Goal: Information Seeking & Learning: Learn about a topic

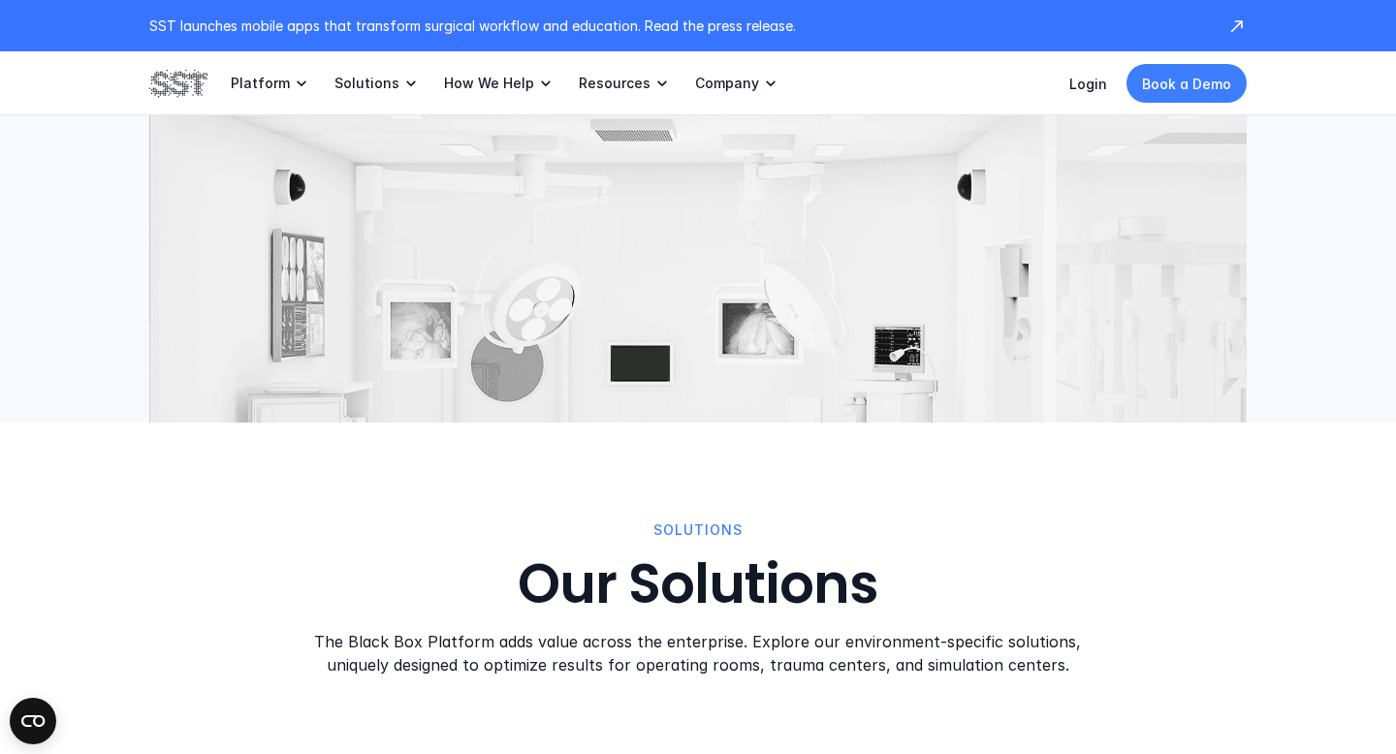
scroll to position [1831, 0]
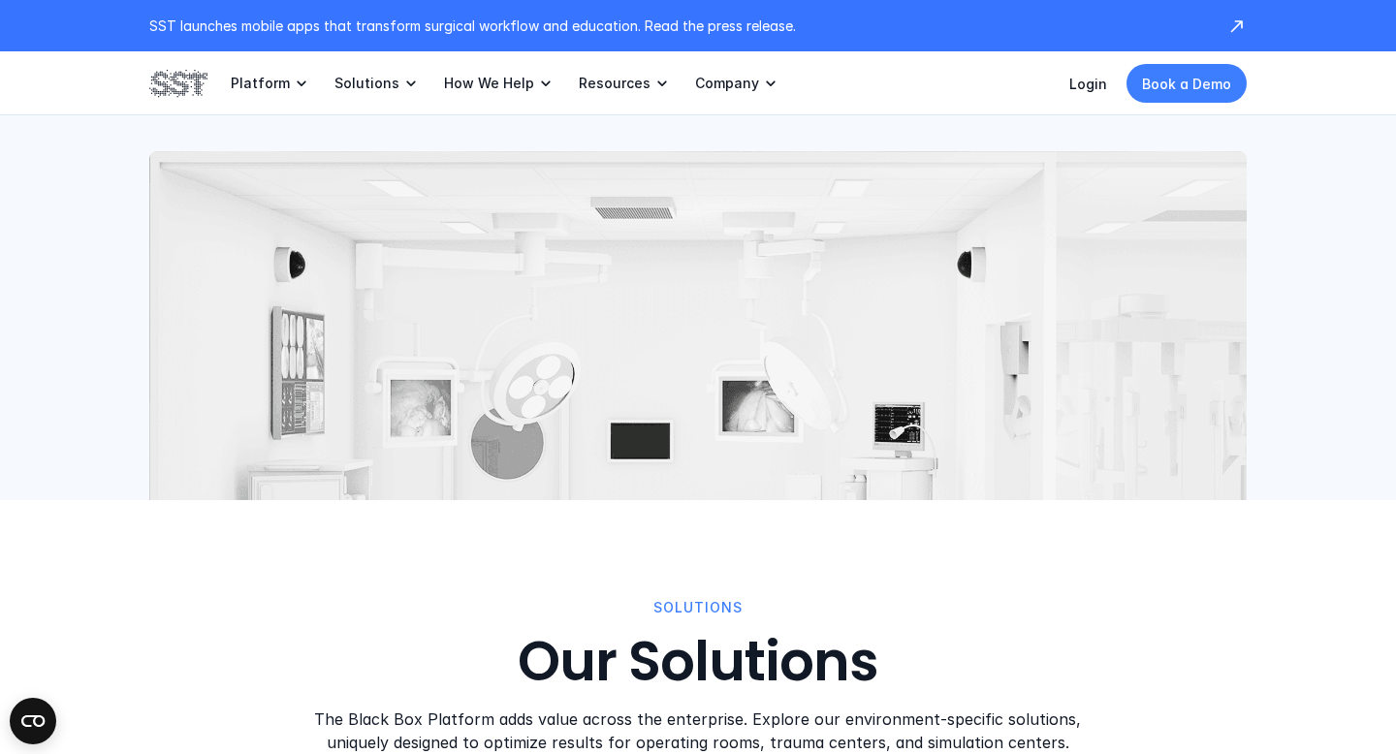
click at [622, 226] on img at bounding box center [697, 447] width 1097 height 593
click at [737, 365] on img at bounding box center [697, 447] width 1097 height 593
click at [746, 354] on img at bounding box center [697, 447] width 1097 height 593
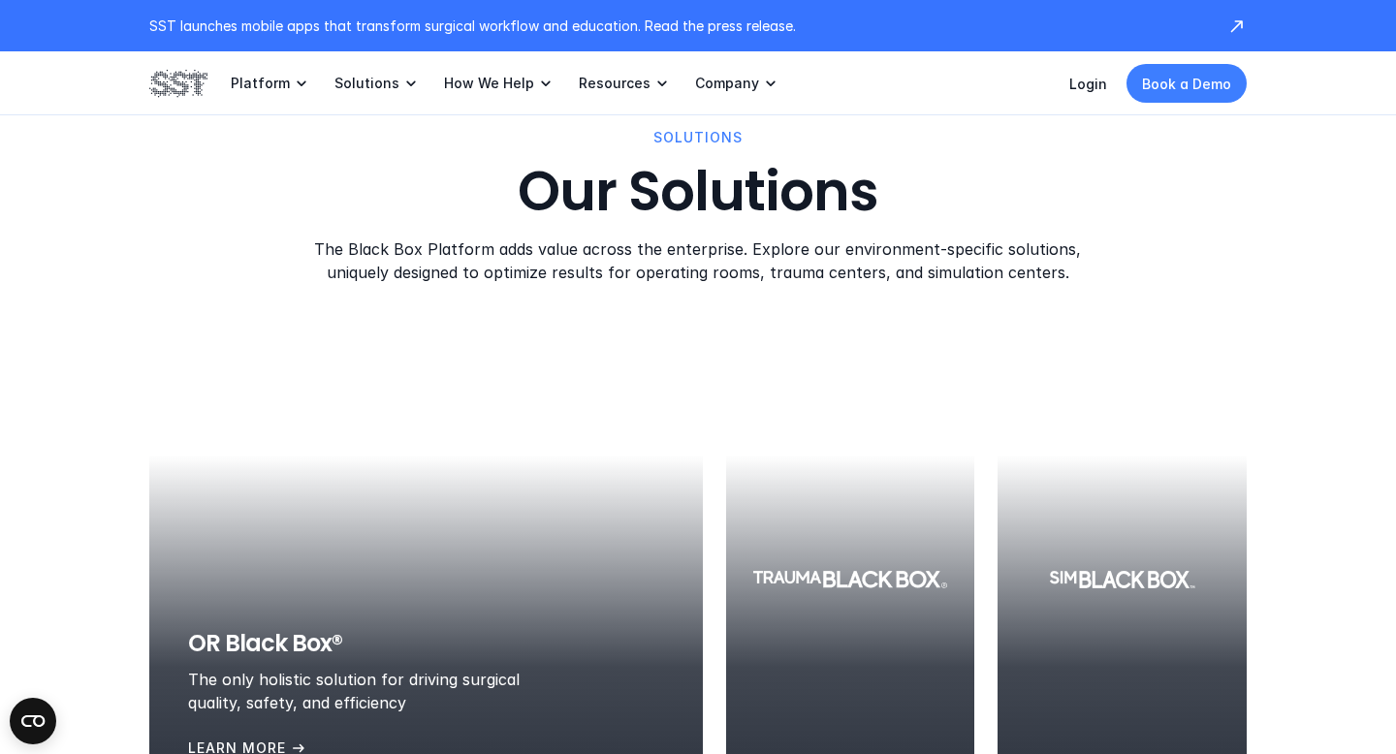
scroll to position [2377, 0]
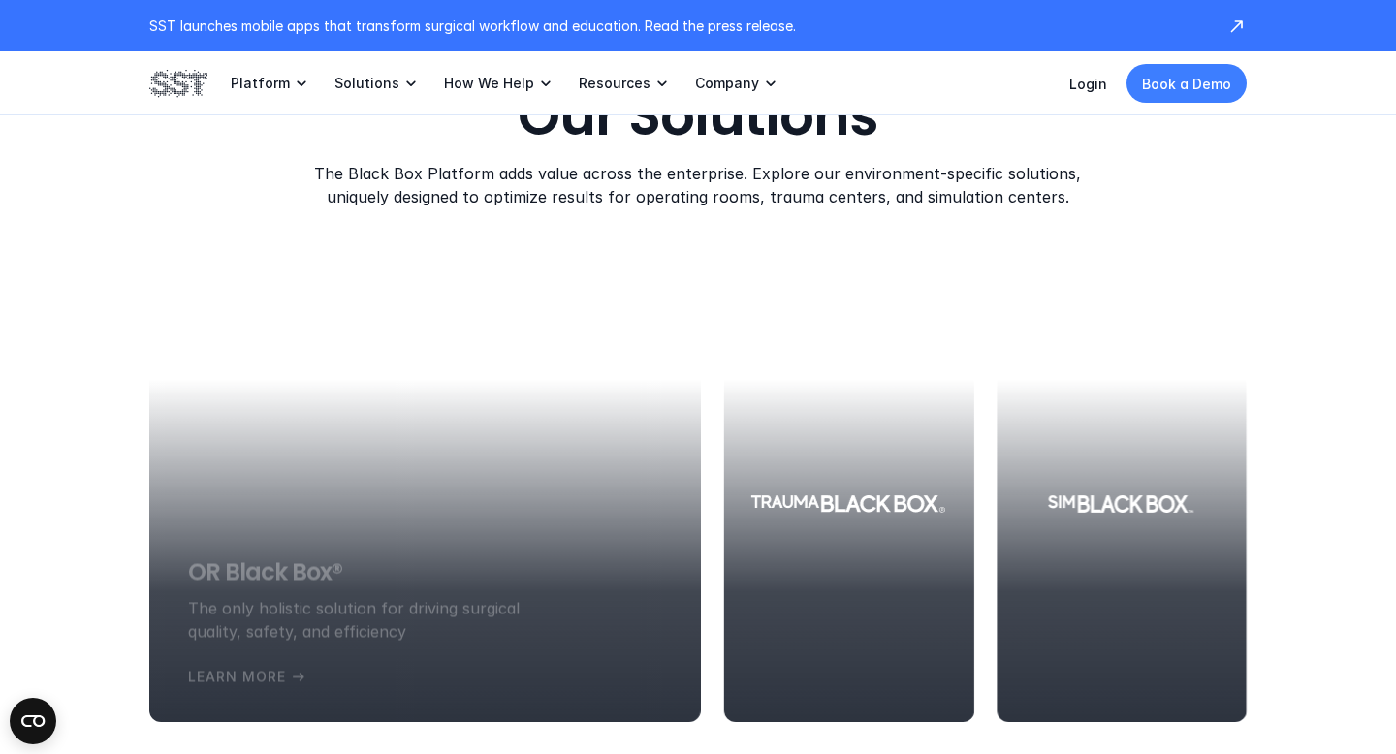
click at [268, 399] on div at bounding box center [424, 504] width 551 height 436
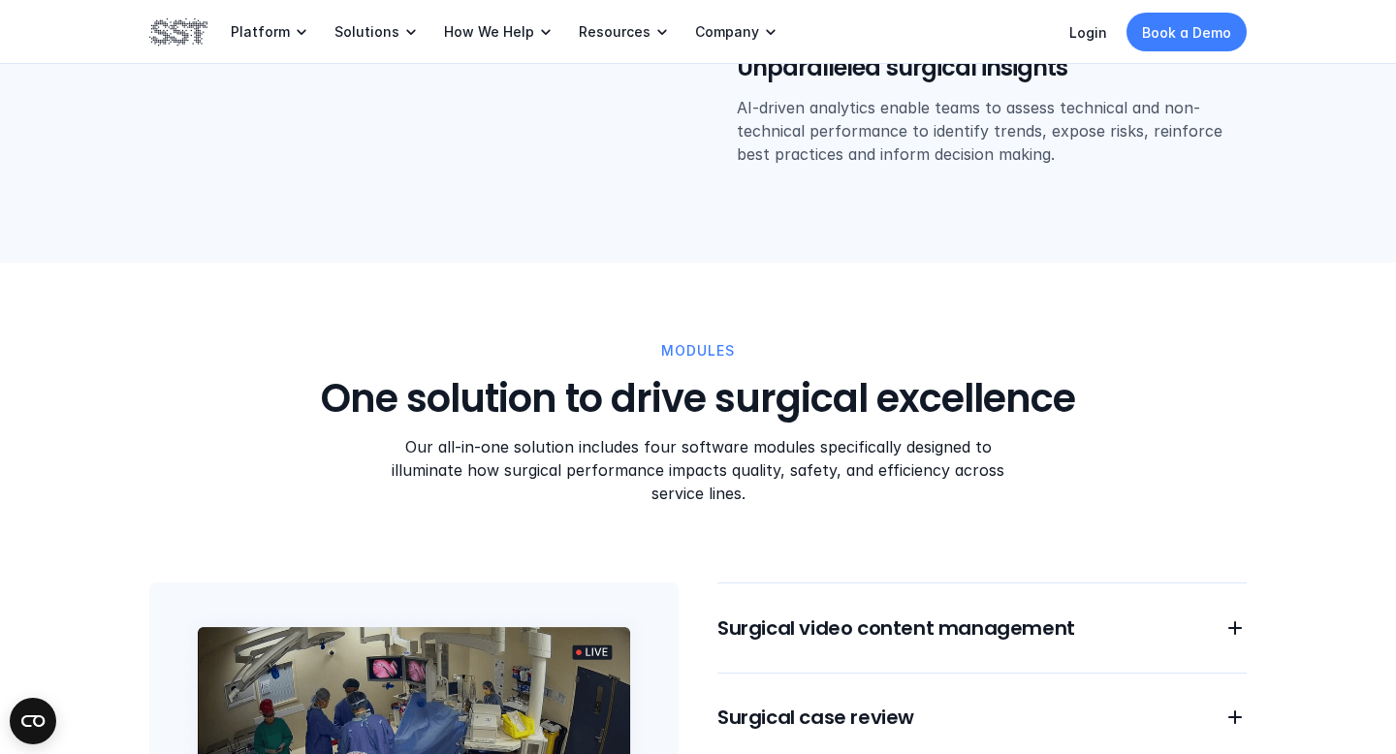
scroll to position [1453, 0]
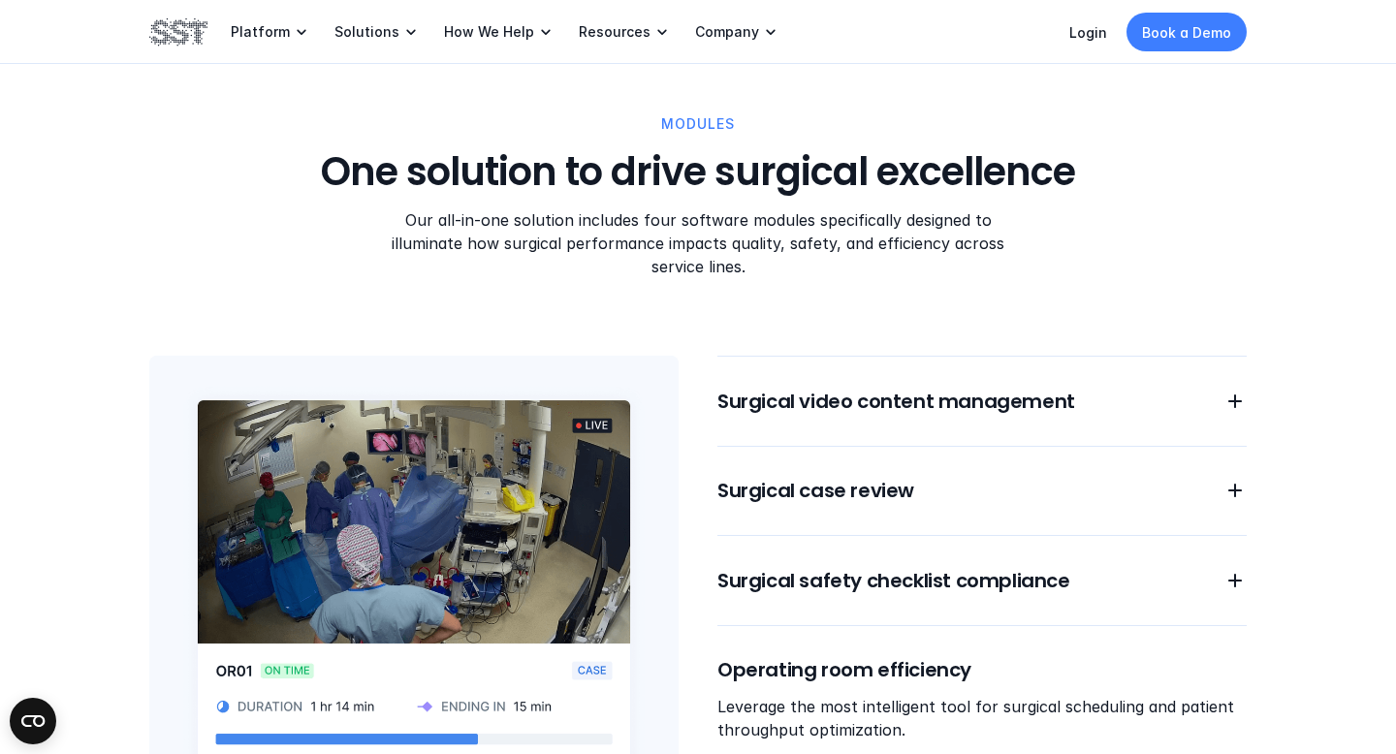
click at [386, 547] on img at bounding box center [413, 588] width 529 height 465
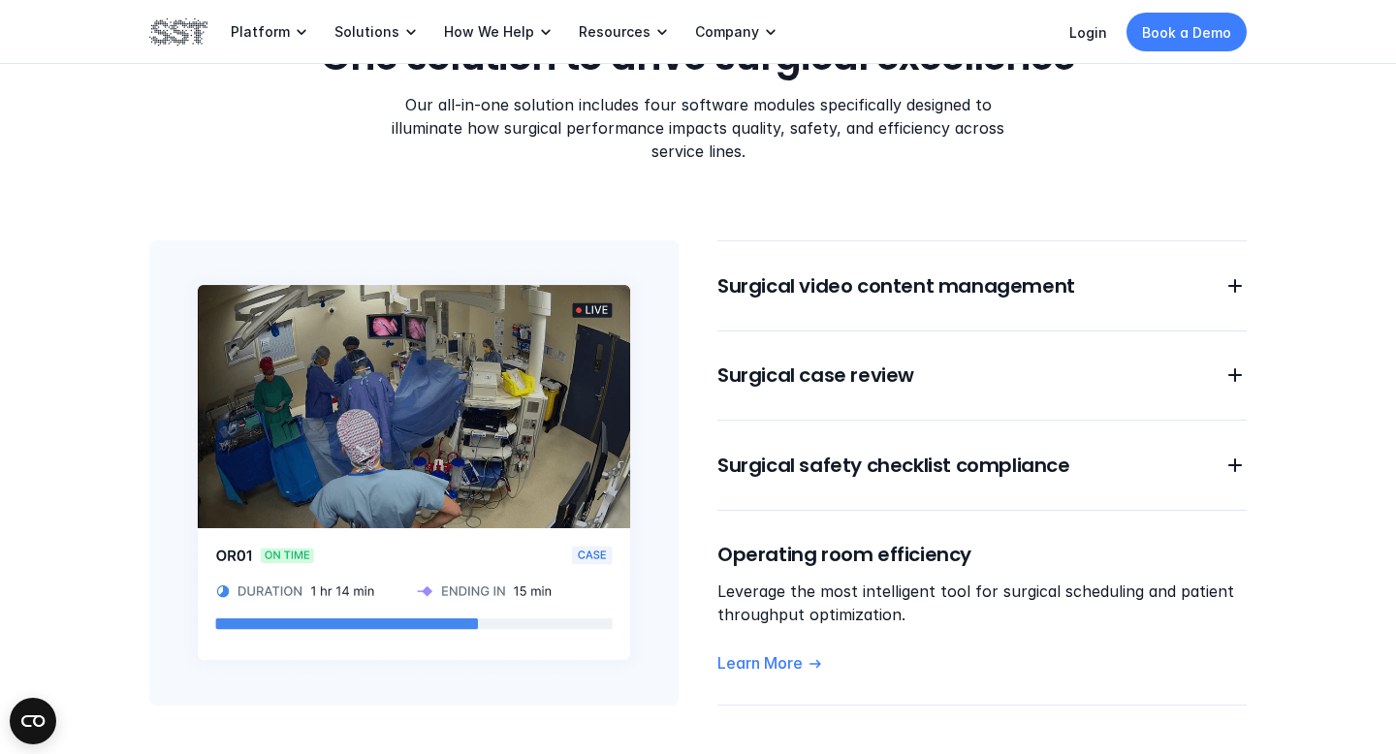
click at [434, 362] on img at bounding box center [413, 472] width 529 height 465
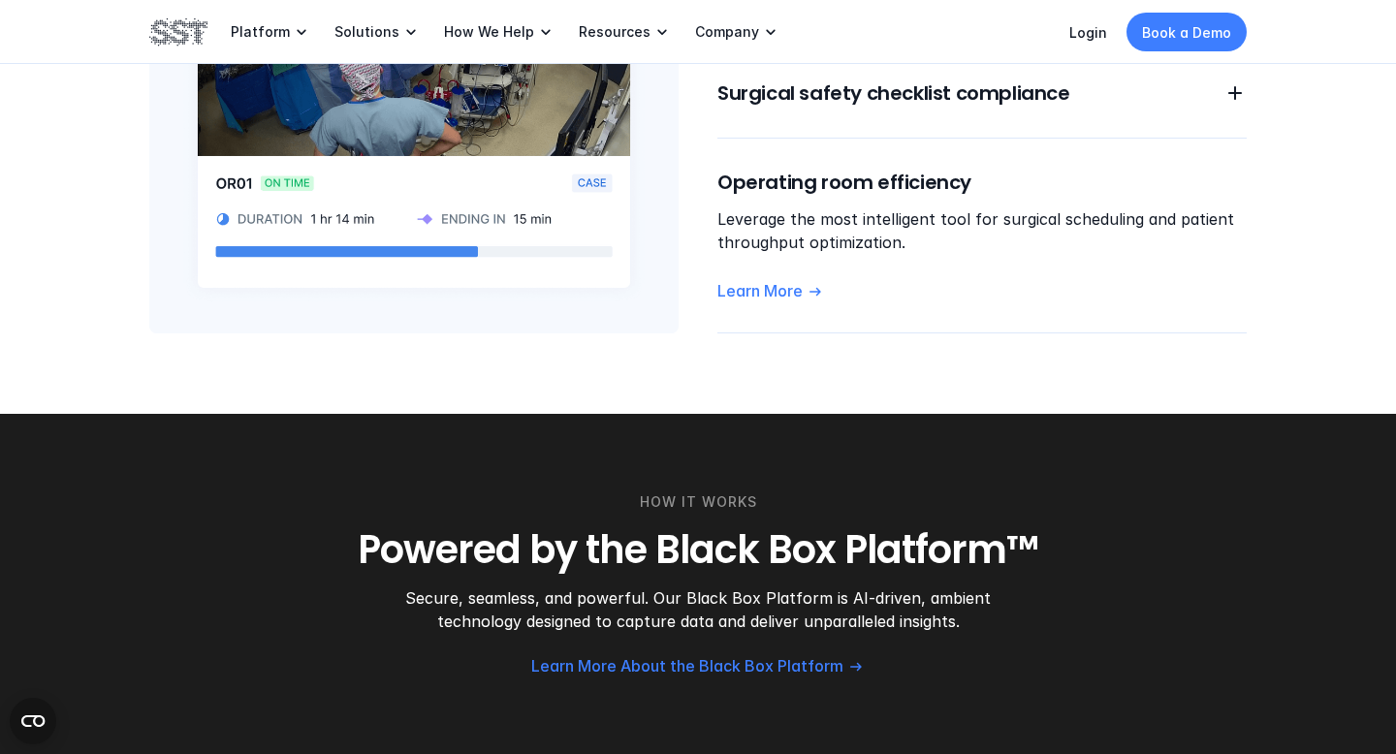
scroll to position [1939, 0]
